Goal: Transaction & Acquisition: Purchase product/service

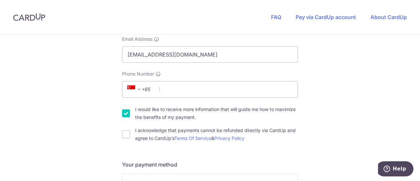
scroll to position [164, 0]
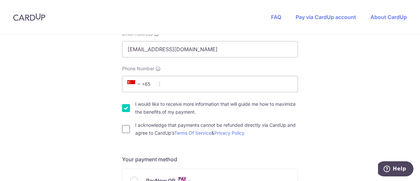
click at [126, 130] on input "I acknowledge that payments cannot be refunded directly via CardUp and agree to…" at bounding box center [126, 129] width 8 height 8
checkbox input "true"
click at [184, 89] on input "Phone Number" at bounding box center [210, 84] width 176 height 16
type input "91097833"
type input "449304"
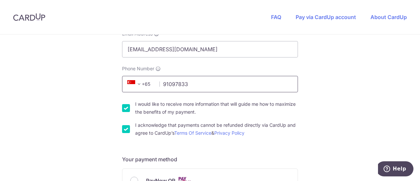
type input "[STREET_ADDRESS]"
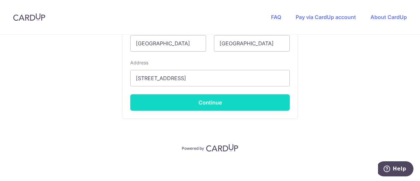
click at [225, 103] on button "Continue" at bounding box center [210, 102] width 160 height 16
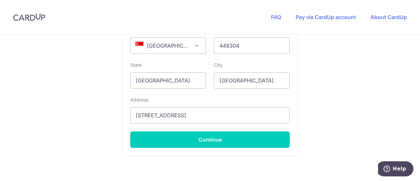
scroll to position [485, 0]
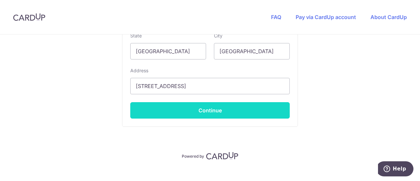
click at [230, 111] on button "Continue" at bounding box center [210, 110] width 160 height 16
type input "**** 2604"
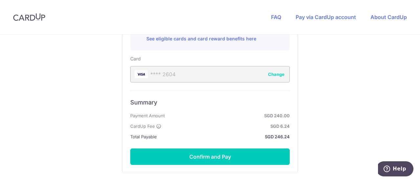
scroll to position [402, 0]
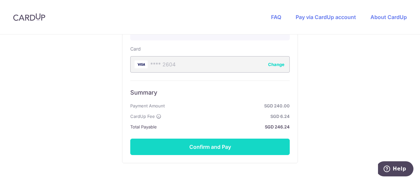
click at [218, 143] on button "Confirm and Pay" at bounding box center [210, 147] width 160 height 16
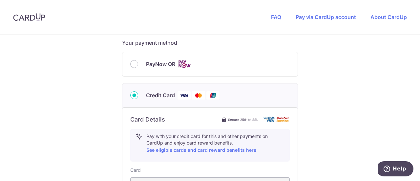
scroll to position [271, 0]
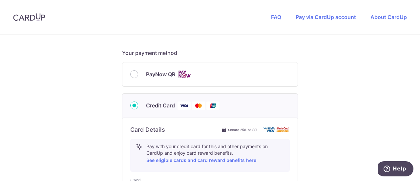
click at [161, 76] on span "PayNow QR" at bounding box center [160, 74] width 29 height 8
click at [138, 76] on input "PayNow QR" at bounding box center [134, 74] width 8 height 8
radio input "true"
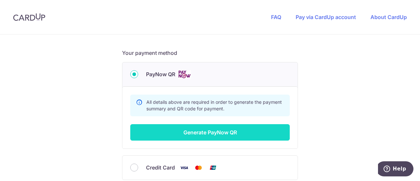
click at [224, 132] on button "Generate PayNow QR" at bounding box center [210, 132] width 160 height 16
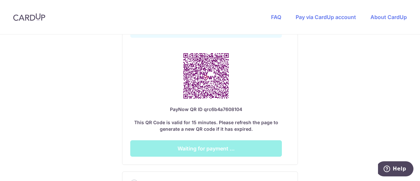
scroll to position [369, 0]
